Goal: Task Accomplishment & Management: Manage account settings

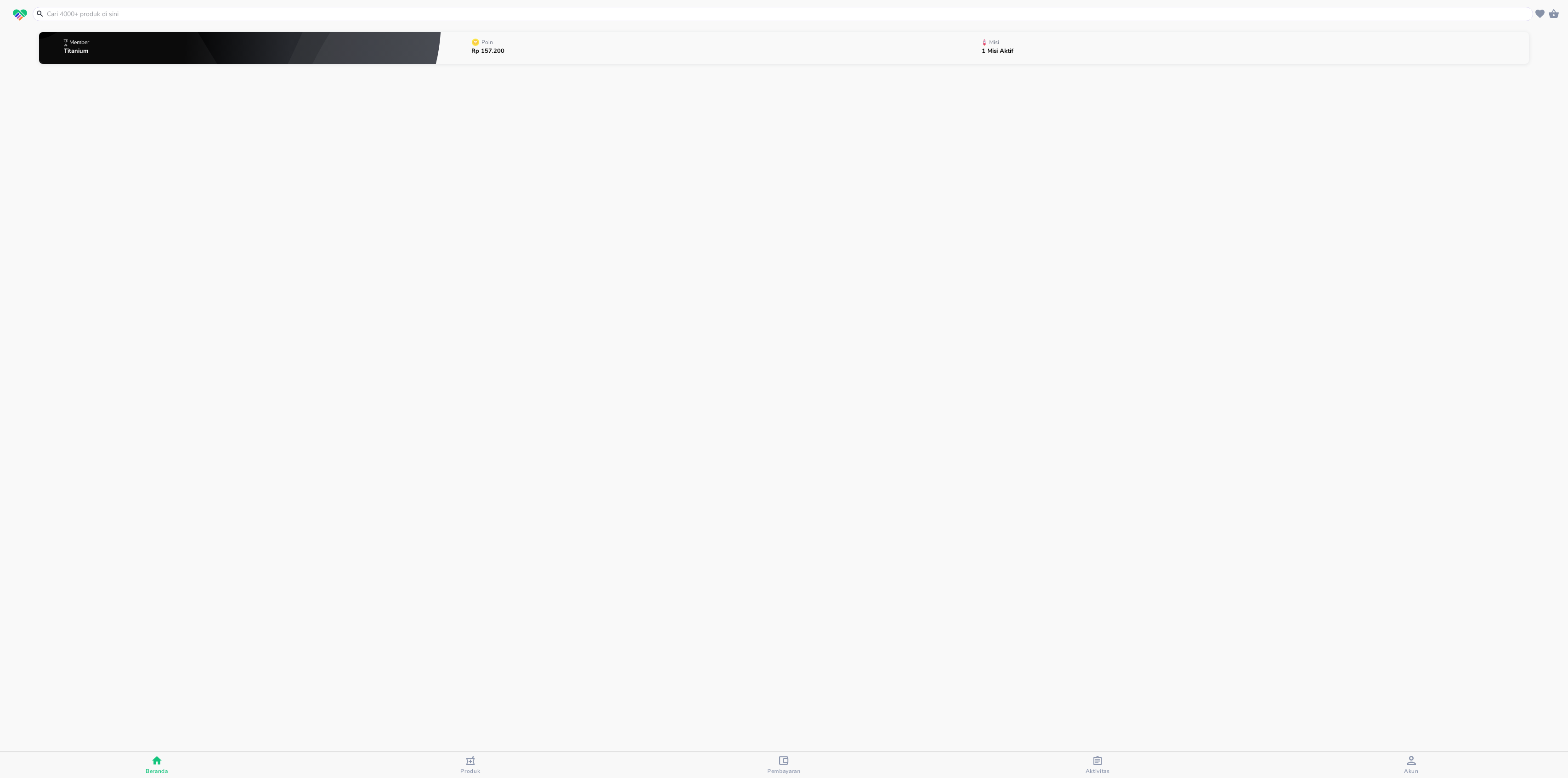
click at [1052, 41] on button "Misi 1 Misi Aktif" at bounding box center [1239, 48] width 581 height 37
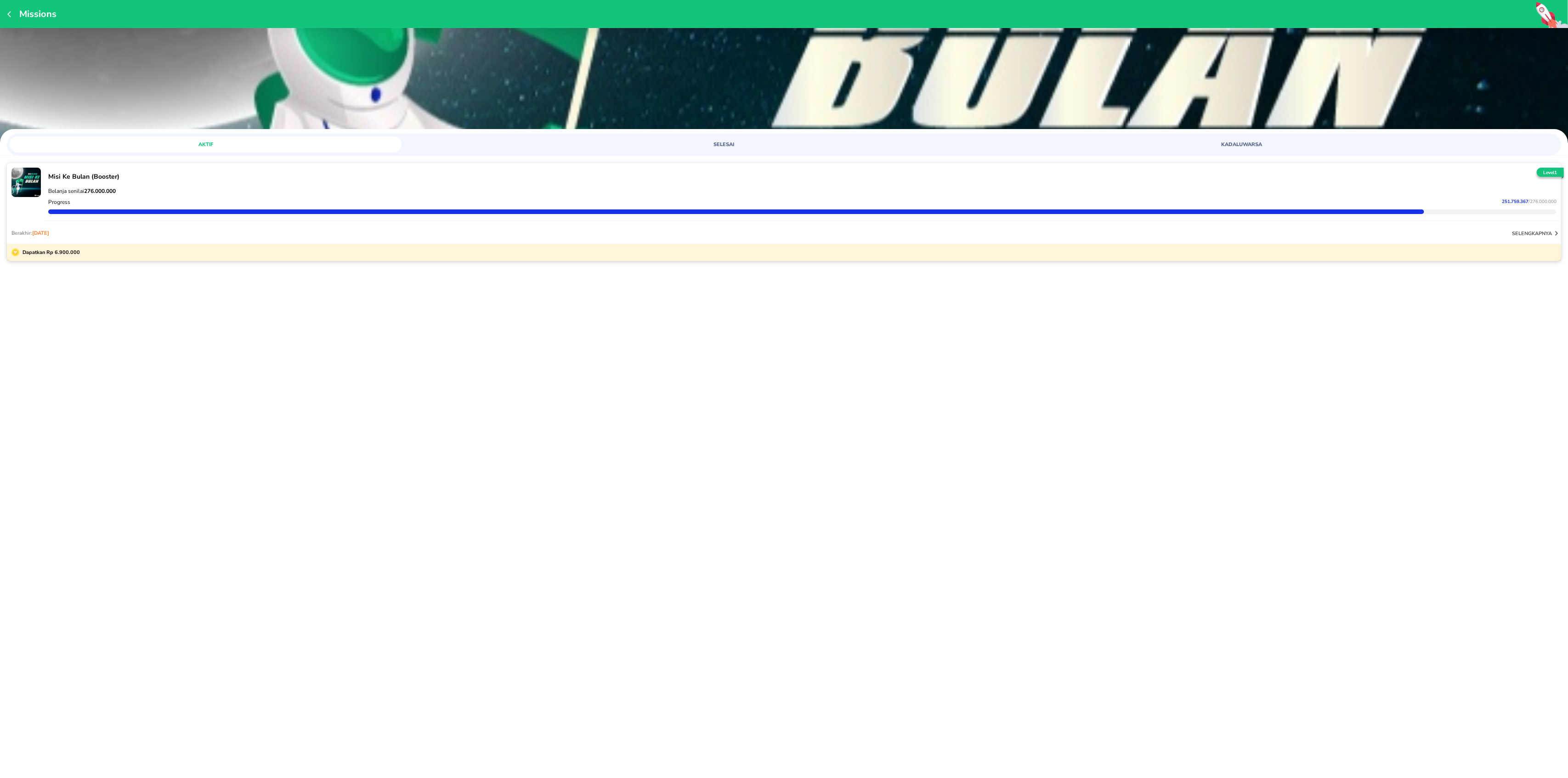
click at [396, 191] on p "Belanja senilai 276.000.000" at bounding box center [802, 191] width 1508 height 7
